Goal: Task Accomplishment & Management: Use online tool/utility

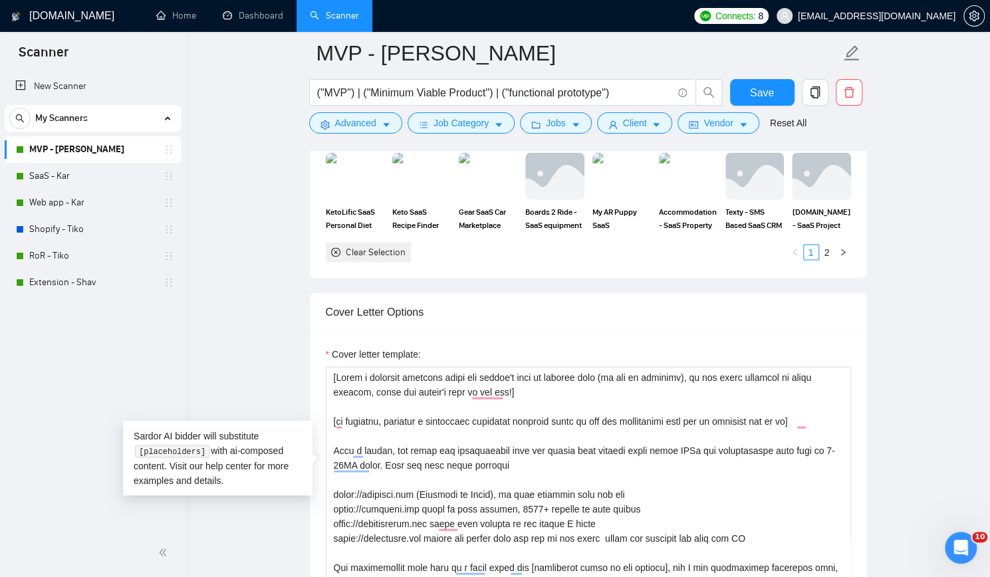
scroll to position [1396, 0]
click at [80, 249] on link "RoR - Tiko" at bounding box center [92, 256] width 126 height 27
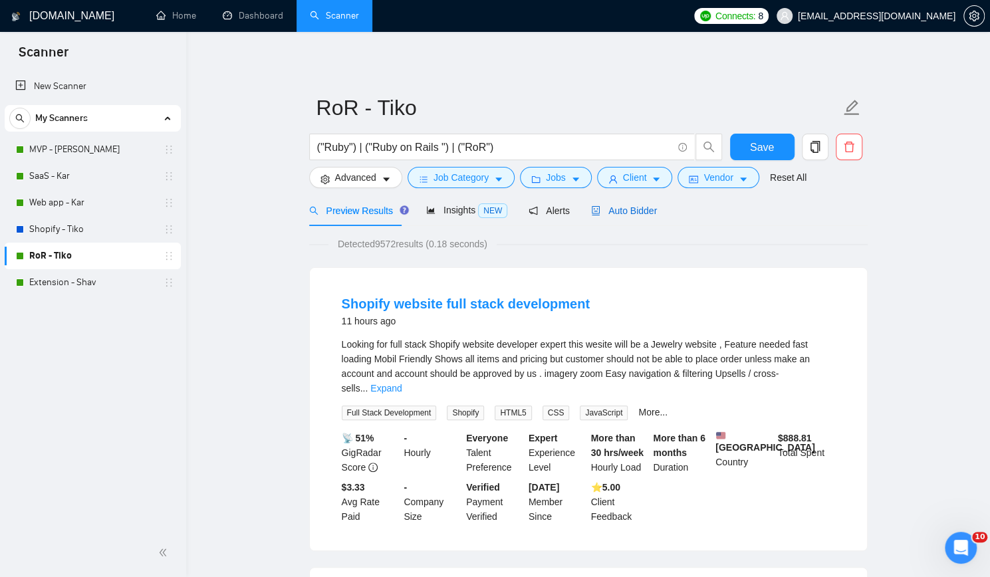
click at [627, 203] on div "Auto Bidder" at bounding box center [624, 210] width 66 height 15
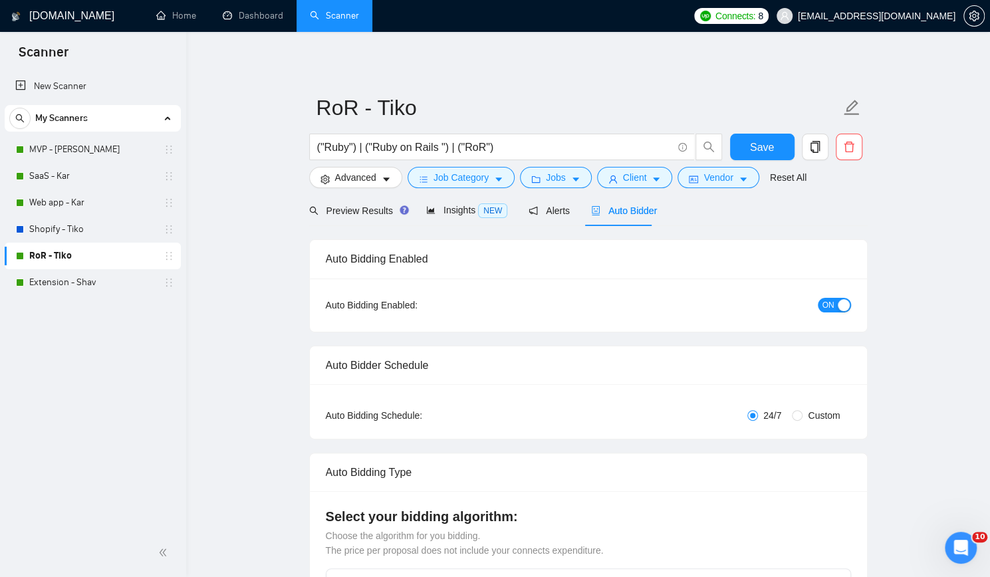
checkbox input "true"
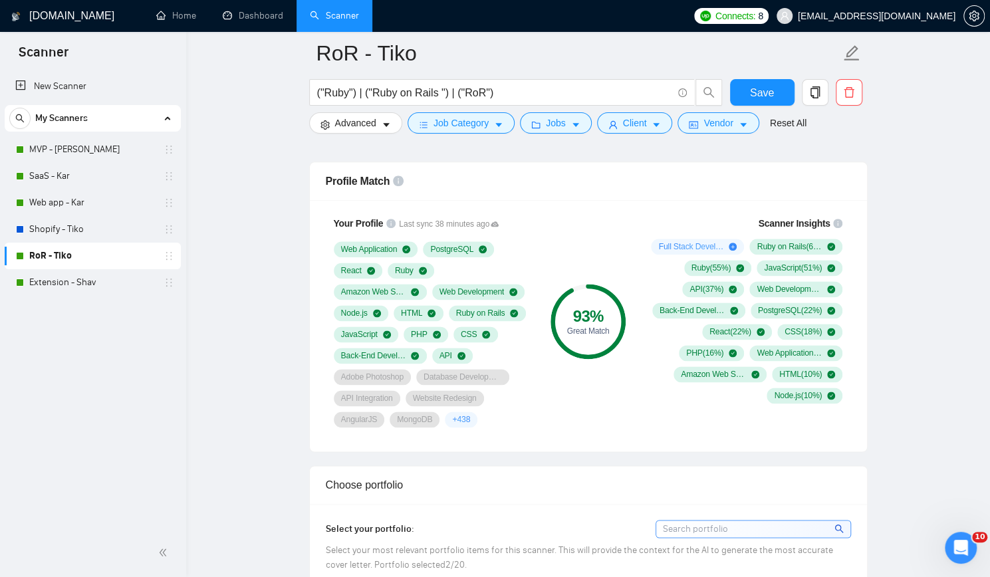
scroll to position [864, 0]
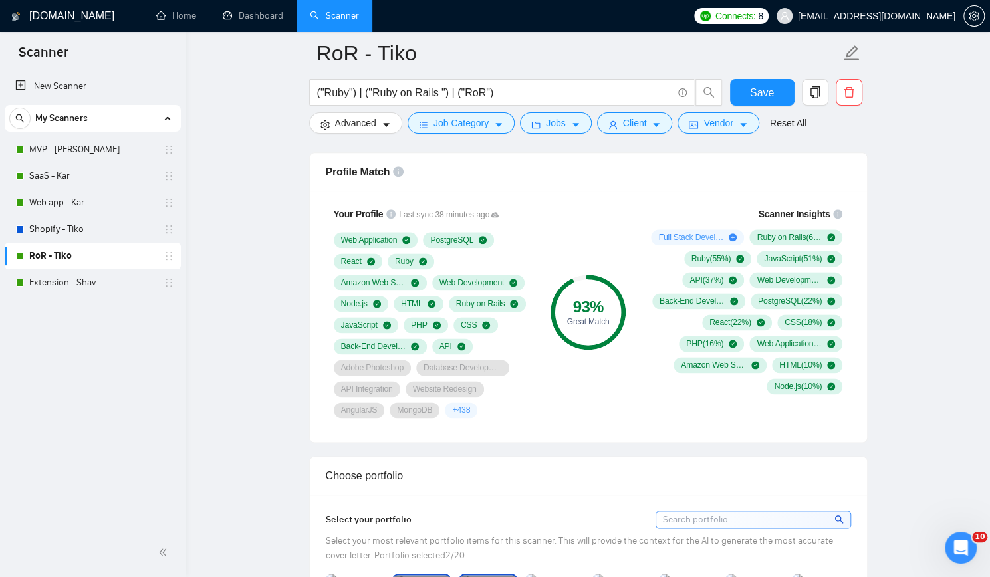
click at [5, 398] on div "New Scanner My Scanners MVP - [PERSON_NAME] - Kar Web app - Kar Shopify - Tiko …" at bounding box center [93, 299] width 186 height 458
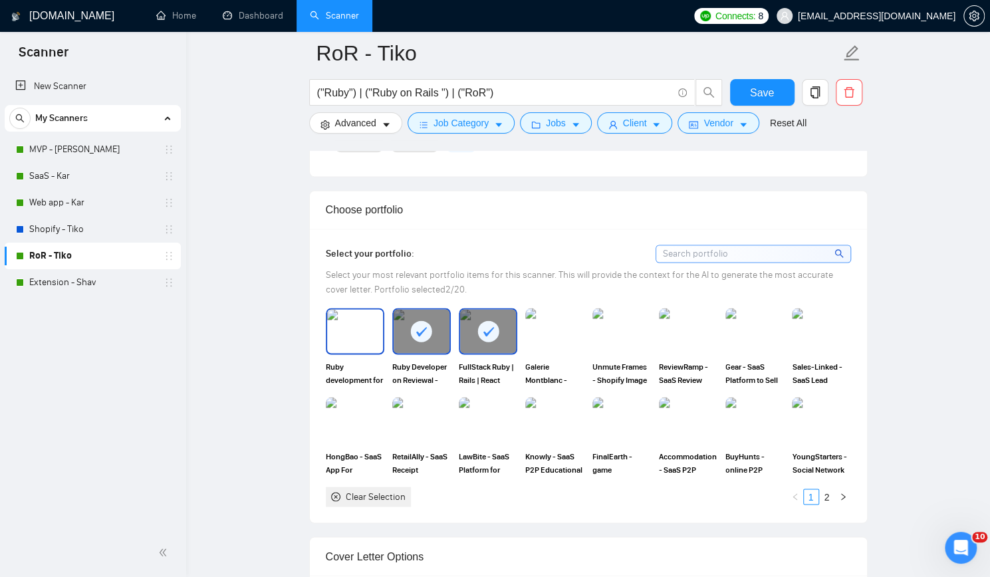
click at [355, 330] on img at bounding box center [355, 331] width 56 height 44
click at [548, 334] on img at bounding box center [555, 331] width 56 height 44
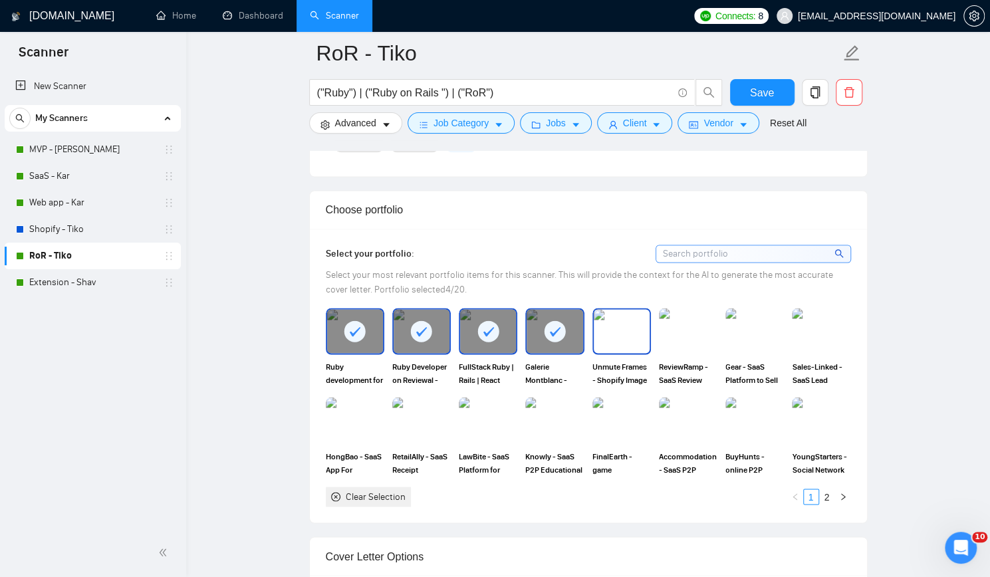
click at [617, 330] on img at bounding box center [622, 331] width 56 height 44
click at [770, 93] on span "Save" at bounding box center [762, 92] width 24 height 17
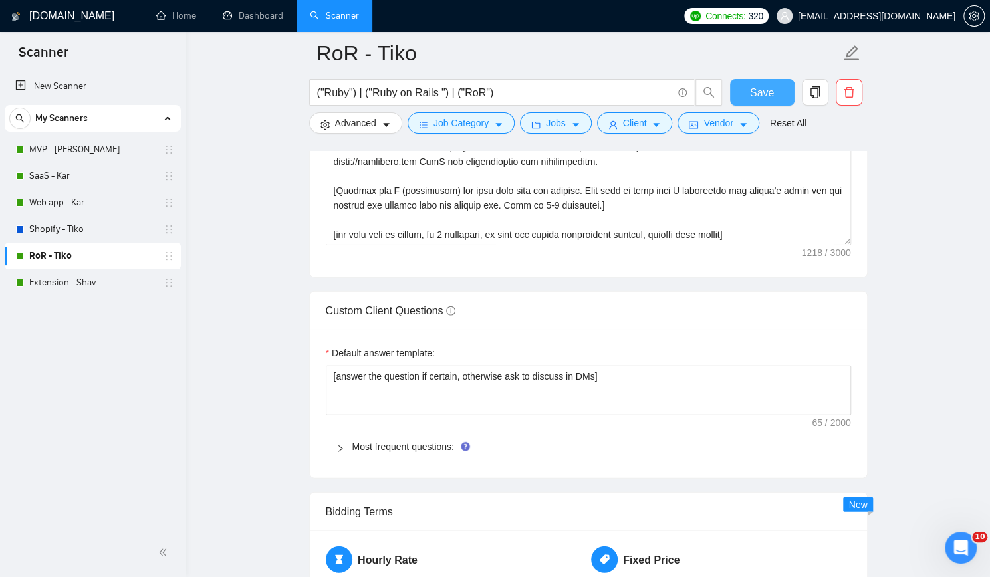
scroll to position [1463, 0]
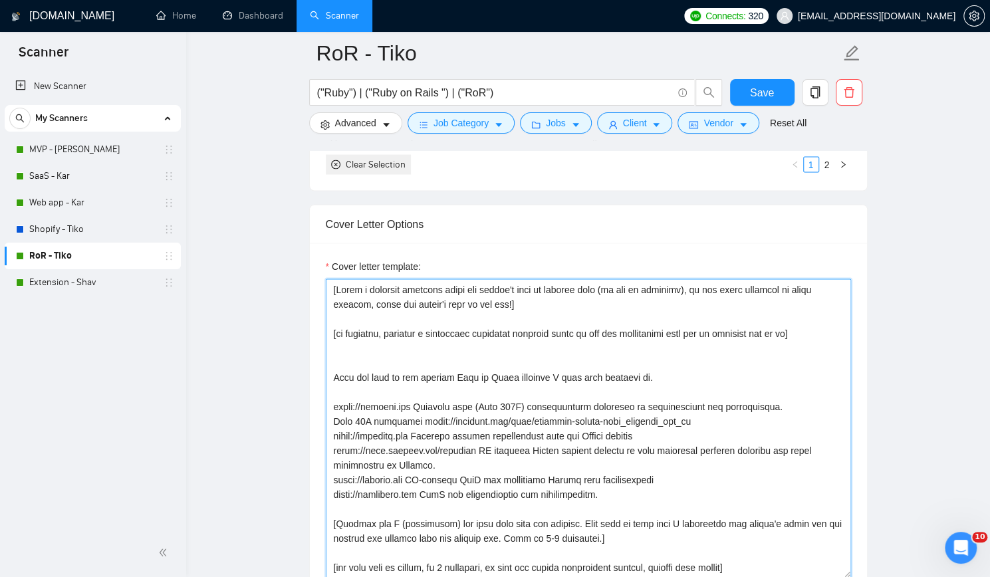
click at [808, 324] on textarea "Cover letter template:" at bounding box center [588, 428] width 525 height 299
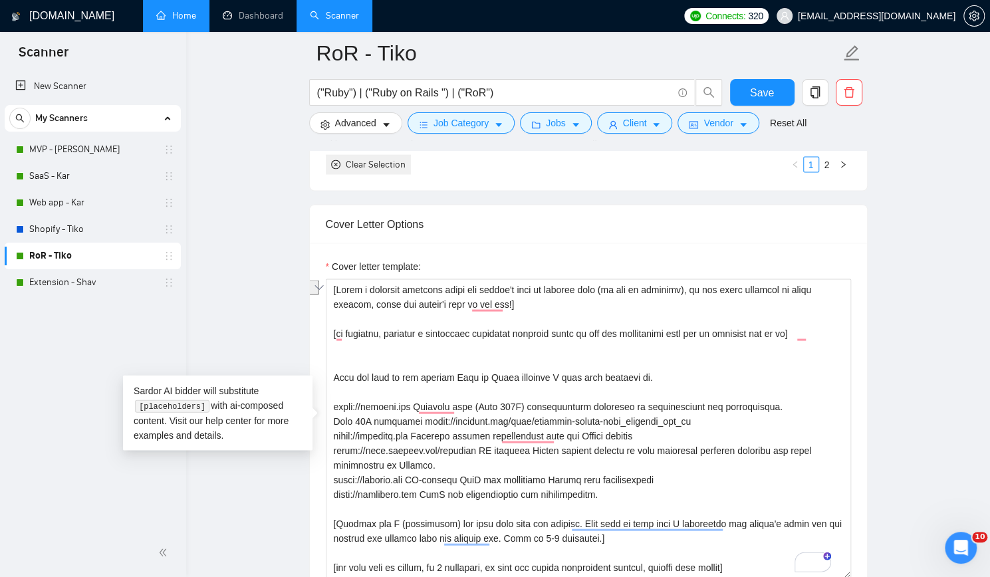
click at [185, 18] on link "Home" at bounding box center [176, 15] width 40 height 11
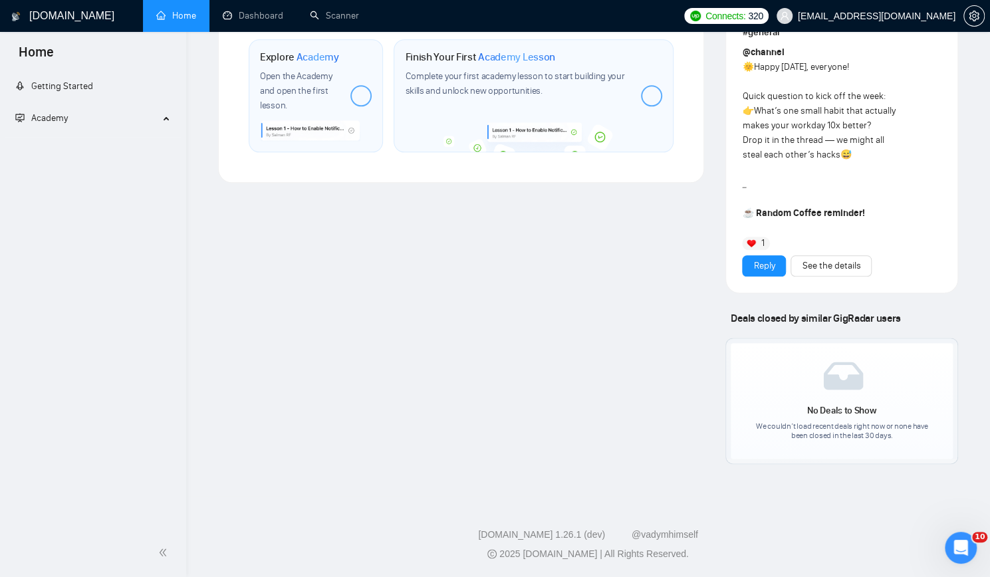
click at [185, 18] on link "Home" at bounding box center [176, 15] width 40 height 11
